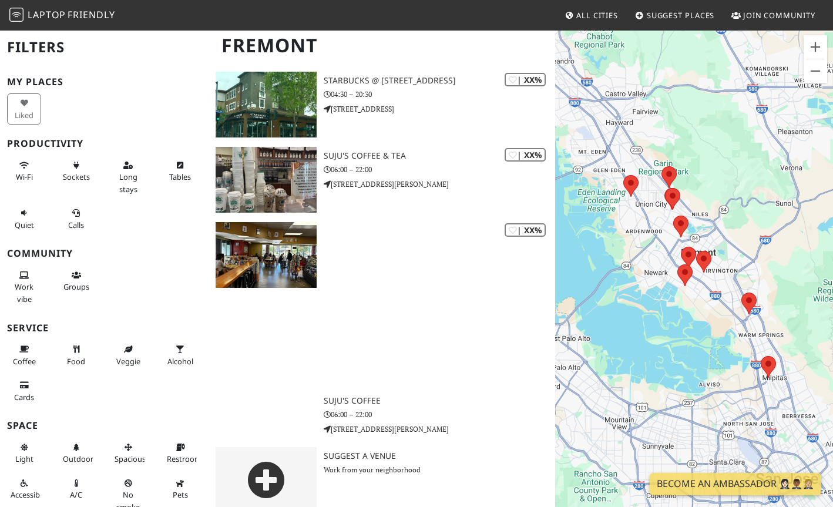
click at [16, 15] on img at bounding box center [16, 15] width 14 height 14
